Goal: Task Accomplishment & Management: Manage account settings

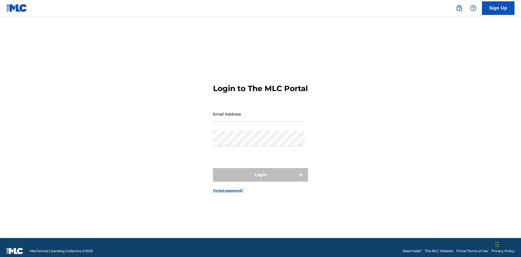
scroll to position [7, 0]
click at [259, 112] on input "Email Address" at bounding box center [259, 113] width 92 height 15
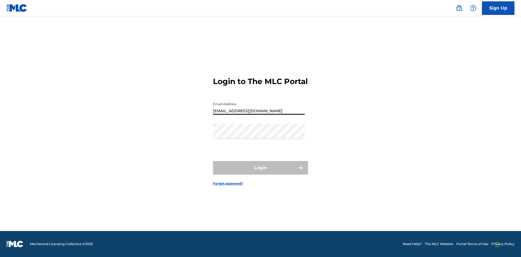
type input "[EMAIL_ADDRESS][DOMAIN_NAME]"
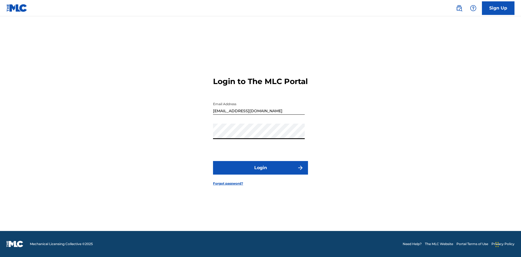
click at [260, 173] on button "Login" at bounding box center [260, 168] width 95 height 14
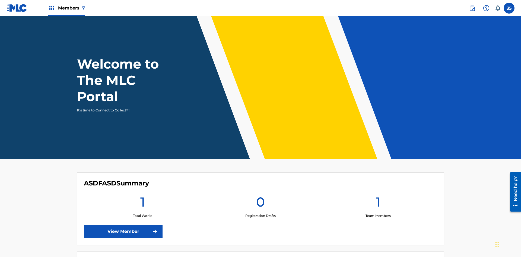
click at [509, 8] on label at bounding box center [509, 8] width 11 height 11
click at [509, 8] on input "35 3Y7NxzBhLg 5dnp0Km8at [EMAIL_ADDRESS][DOMAIN_NAME] Notification Preferences …" at bounding box center [509, 8] width 0 height 0
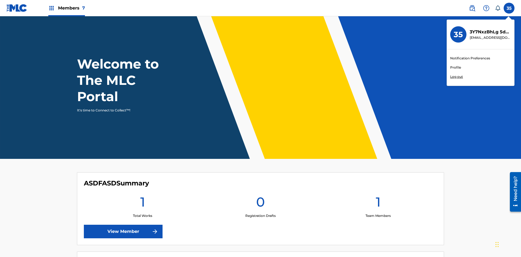
click at [455, 68] on link "Profile" at bounding box center [455, 67] width 11 height 5
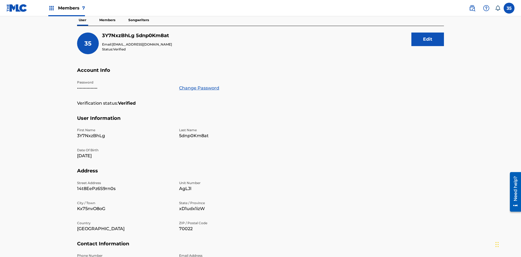
click at [428, 39] on button "Edit" at bounding box center [427, 40] width 33 height 14
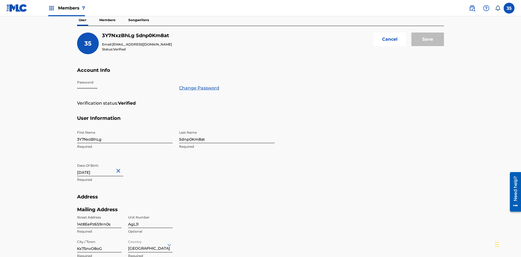
click at [125, 128] on input "3Y7NxzBhLg" at bounding box center [125, 135] width 96 height 15
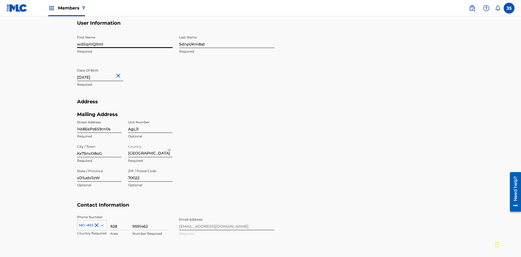
type input "wdSqmQllmI"
click at [227, 40] on input "5dnp0Km8at" at bounding box center [227, 40] width 96 height 15
type input "3RwkrOP8zh"
click at [104, 66] on input "[DATE]" at bounding box center [100, 73] width 46 height 15
select select "5"
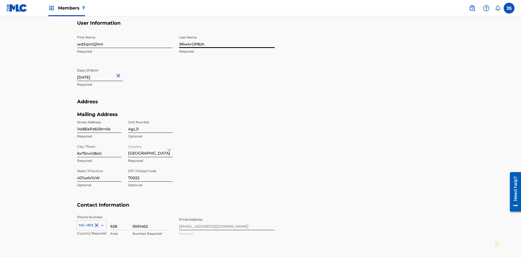
select select "2024"
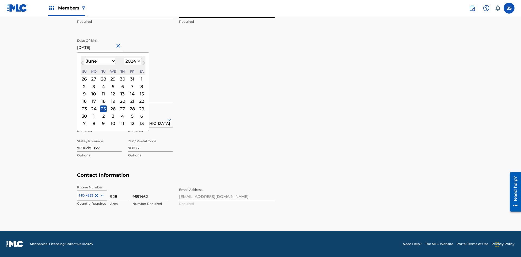
click at [100, 61] on select "January February March April May June July August September October November De…" at bounding box center [100, 61] width 31 height 6
select select "5"
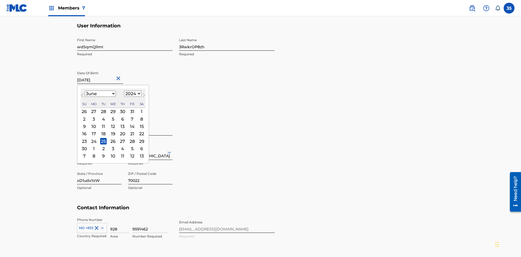
click at [132, 94] on select "1900 1901 1902 1903 1904 1905 1906 1907 1908 1909 1910 1911 1912 1913 1914 1915…" at bounding box center [132, 94] width 17 height 6
select select "2024"
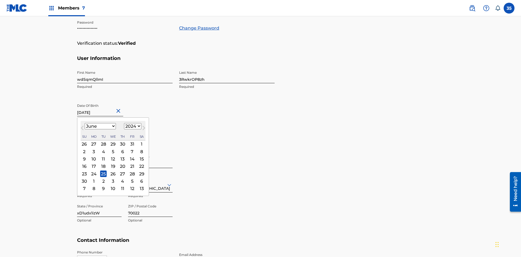
click at [132, 126] on select "1900 1901 1902 1903 1904 1905 1906 1907 1908 1909 1910 1911 1912 1913 1914 1915…" at bounding box center [132, 126] width 17 height 6
click at [122, 156] on div "13" at bounding box center [122, 159] width 7 height 7
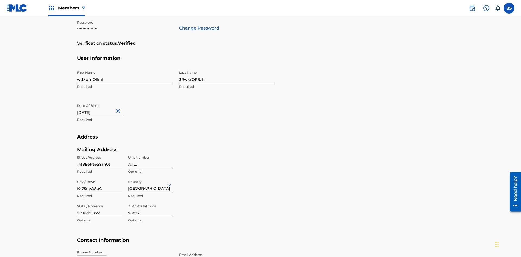
type input "[DATE]"
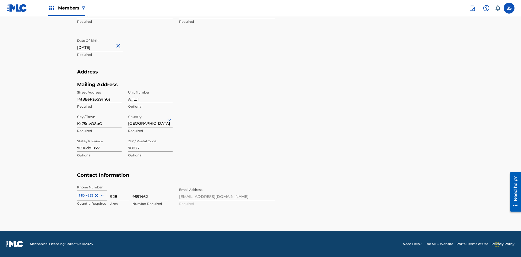
click at [99, 95] on input "14t8EePz6S9rn0s" at bounding box center [99, 95] width 44 height 15
type input "XBSxdQSjMPxWAgt"
click at [150, 95] on input "AgLJl" at bounding box center [150, 95] width 44 height 15
type input "SlDqd"
click at [99, 120] on input "Kx75nvO8oG" at bounding box center [99, 119] width 44 height 15
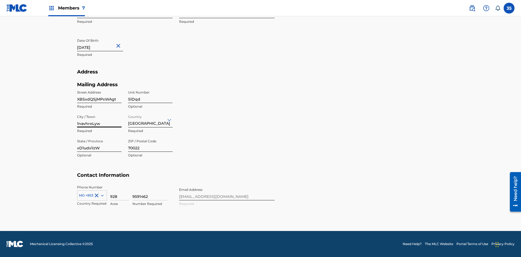
type input "1navhroLyw"
click at [128, 120] on input "Country" at bounding box center [128, 120] width 1 height 6
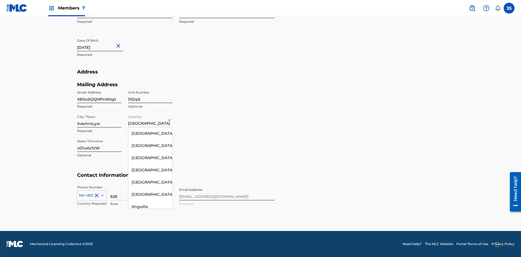
click at [99, 144] on input "xD1udx1izW" at bounding box center [99, 143] width 44 height 15
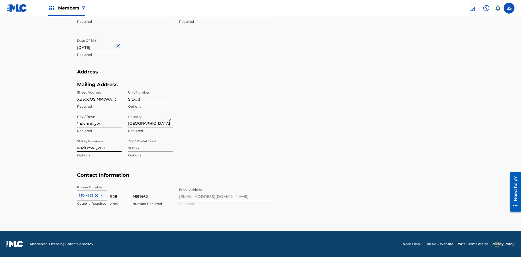
type input "wTdBYWQv6H"
click at [150, 144] on input "70022" at bounding box center [150, 143] width 44 height 15
type input "99951"
click at [101, 195] on icon at bounding box center [102, 196] width 3 height 2
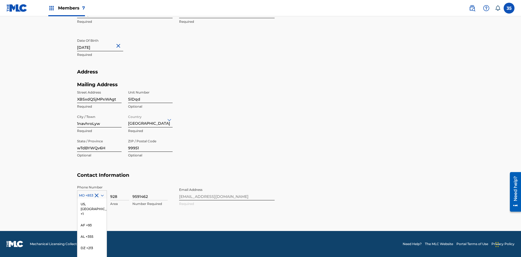
click at [120, 193] on input "928" at bounding box center [119, 192] width 19 height 15
type input "620"
click at [150, 193] on input "9591462" at bounding box center [149, 192] width 35 height 15
type input "4829173"
